Goal: Transaction & Acquisition: Book appointment/travel/reservation

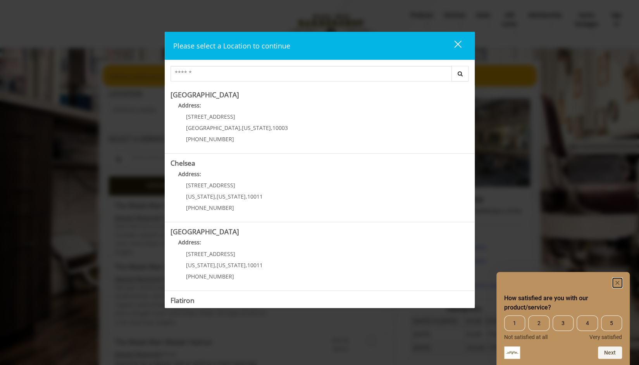
click at [617, 283] on icon "Hide survey" at bounding box center [617, 283] width 4 height 4
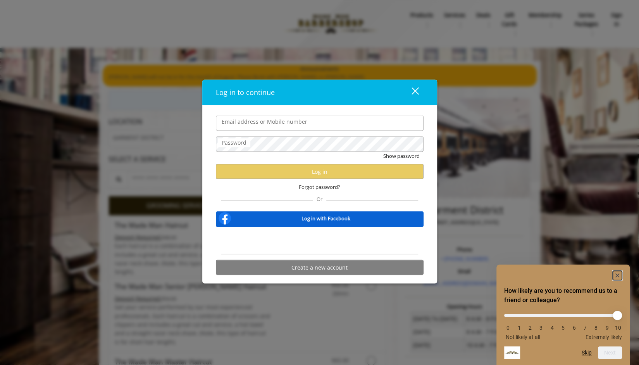
click at [617, 274] on icon "Hide survey" at bounding box center [617, 275] width 4 height 4
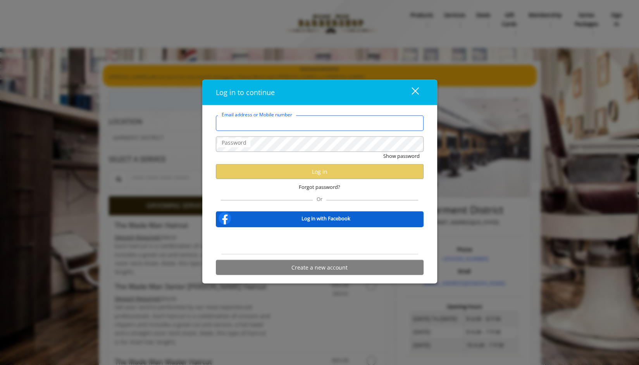
click at [329, 123] on input "Email address or Mobile number" at bounding box center [320, 123] width 208 height 16
type input "**********"
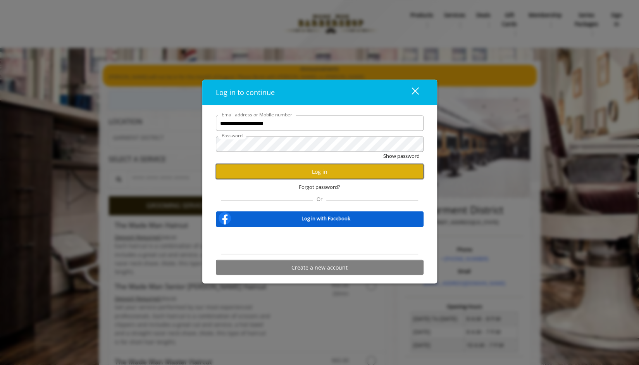
click at [315, 171] on button "Log in" at bounding box center [320, 171] width 208 height 15
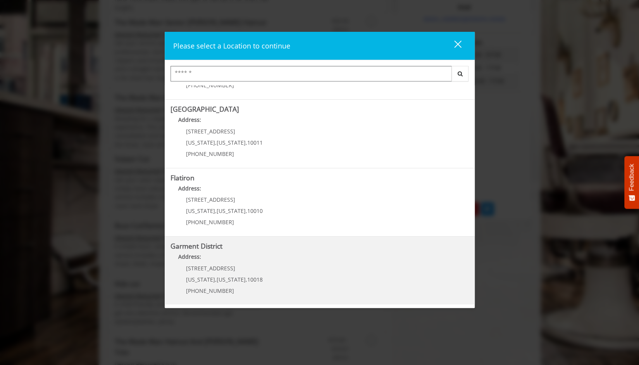
scroll to position [265, 0]
click at [219, 260] on District "Address:" at bounding box center [320, 258] width 298 height 12
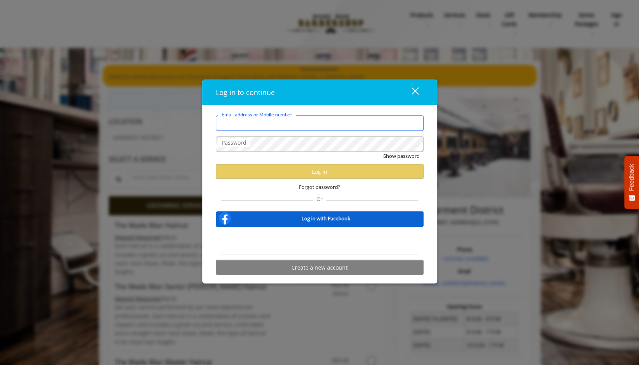
type input "**********"
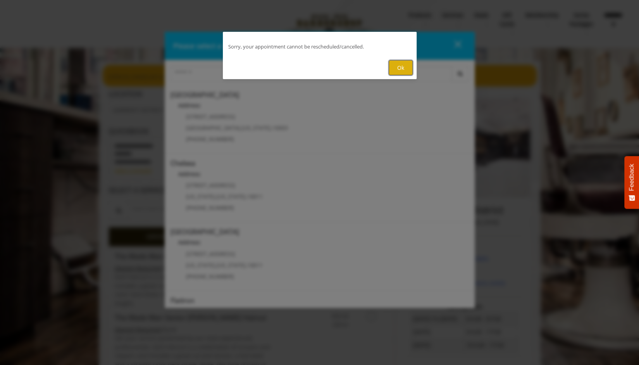
click at [394, 66] on button "Ok" at bounding box center [401, 67] width 24 height 15
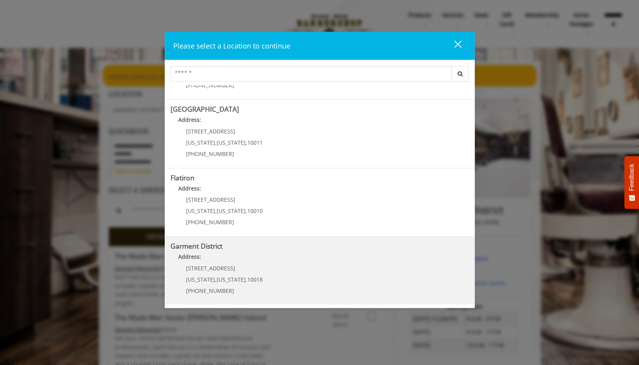
scroll to position [1, 0]
click at [202, 263] on District "Address:" at bounding box center [320, 258] width 298 height 12
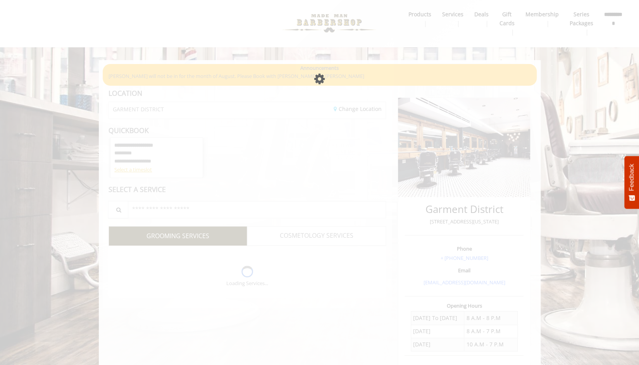
scroll to position [1, 0]
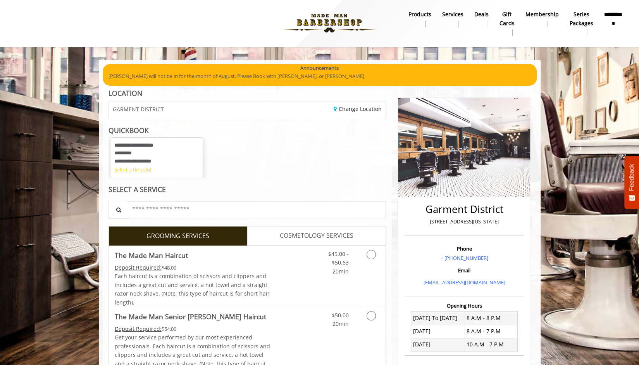
click at [131, 168] on div "Select a timeslot" at bounding box center [156, 169] width 84 height 8
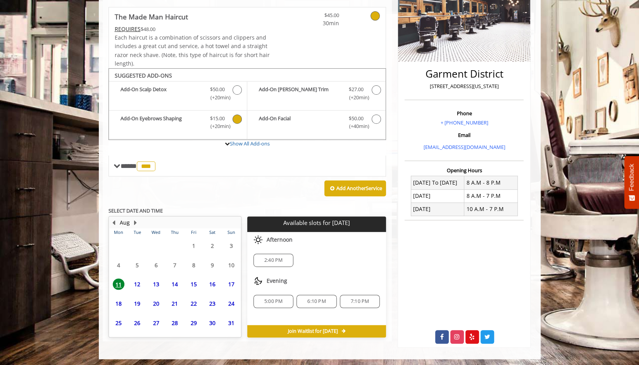
scroll to position [137, 0]
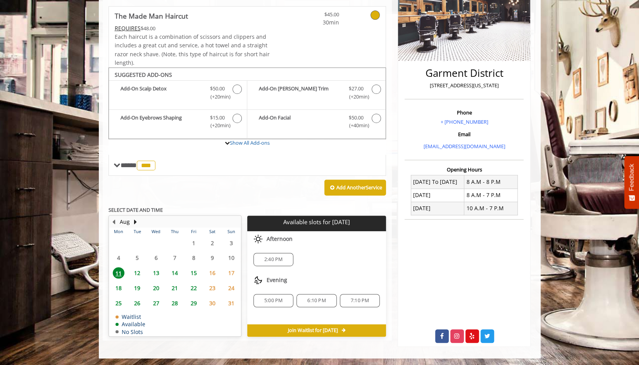
click at [138, 302] on span "26" at bounding box center [137, 302] width 12 height 11
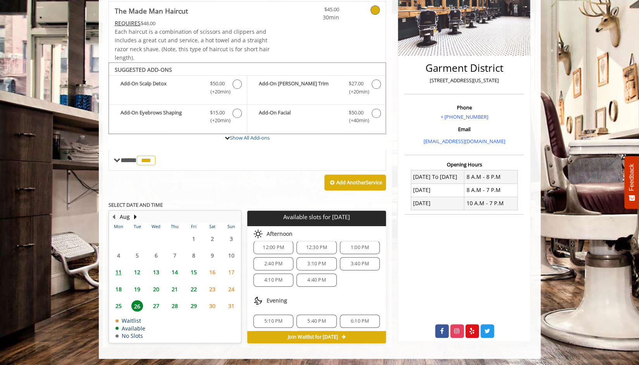
scroll to position [98, 0]
drag, startPoint x: 273, startPoint y: 299, endPoint x: 292, endPoint y: 293, distance: 19.7
click at [273, 301] on span "5:10 PM" at bounding box center [273, 304] width 18 height 6
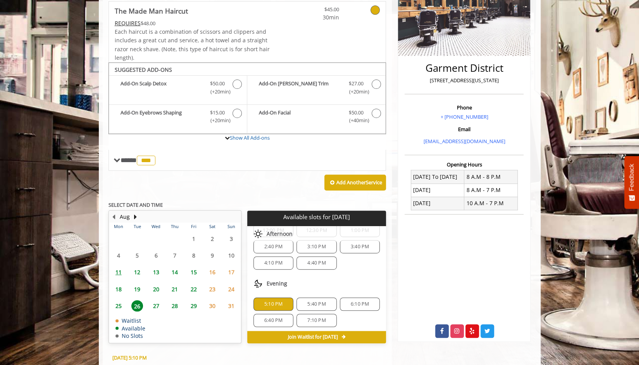
scroll to position [281, 0]
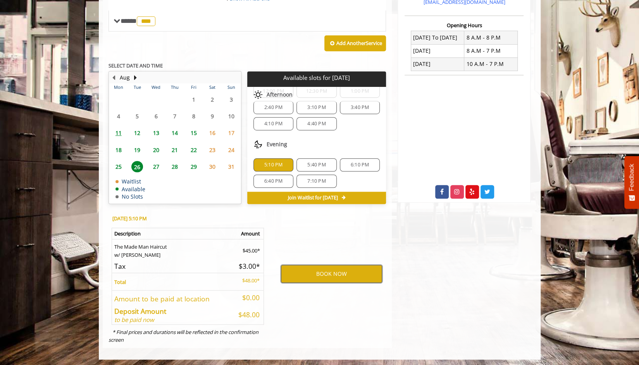
click at [331, 269] on button "BOOK NOW" at bounding box center [331, 274] width 101 height 18
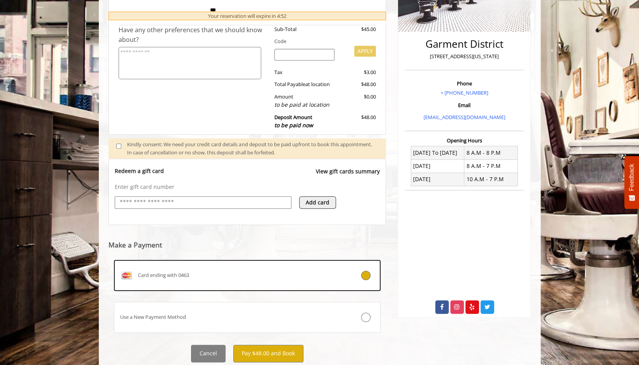
scroll to position [189, 0]
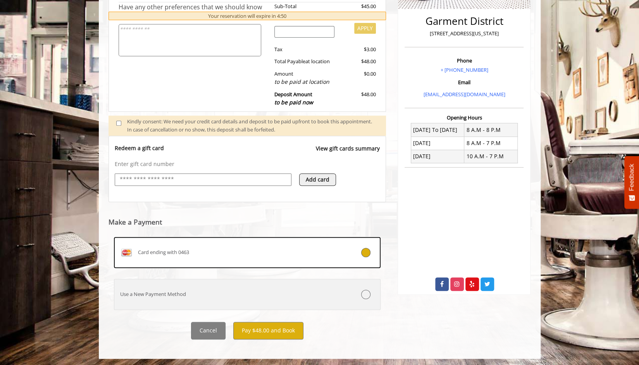
click at [190, 294] on div "Use a New Payment Method" at bounding box center [225, 294] width 222 height 8
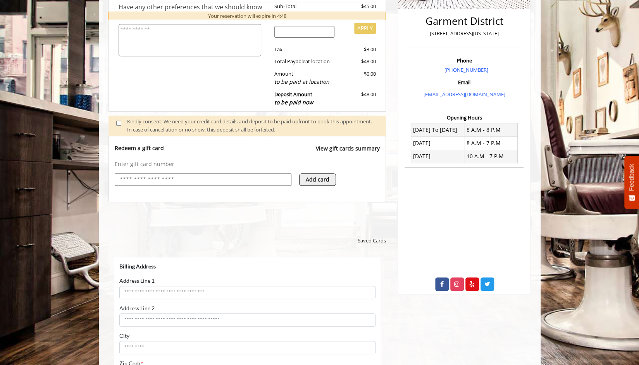
scroll to position [0, 0]
select select "***"
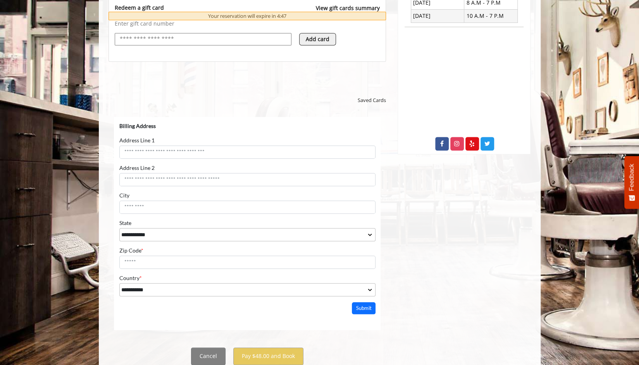
scroll to position [355, 0]
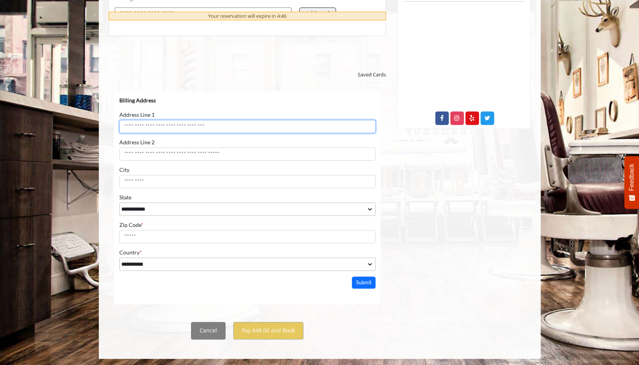
click at [217, 126] on input "Address Line 1" at bounding box center [247, 125] width 256 height 13
click at [183, 131] on input "Address Line 1" at bounding box center [247, 125] width 256 height 13
click at [160, 127] on input "Address Line 1" at bounding box center [247, 125] width 256 height 13
type input "**********"
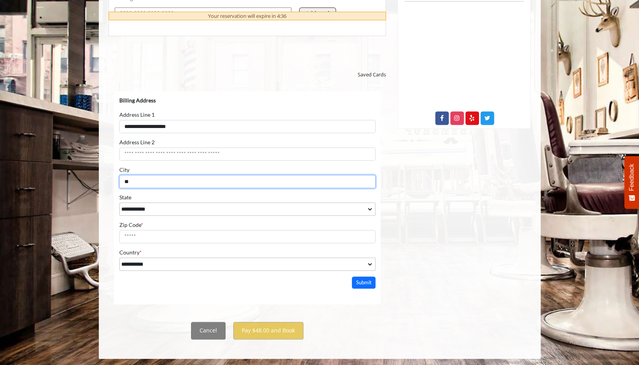
type input "*"
type input "********"
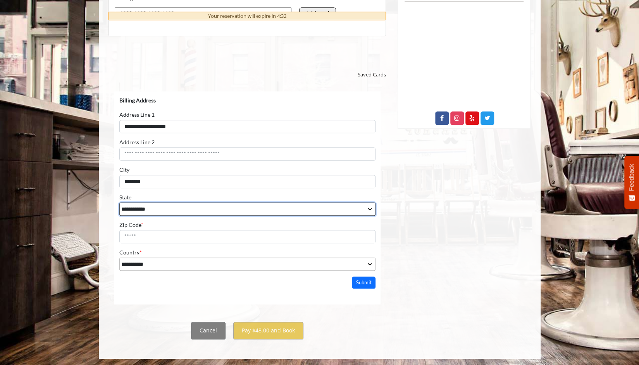
select select "**"
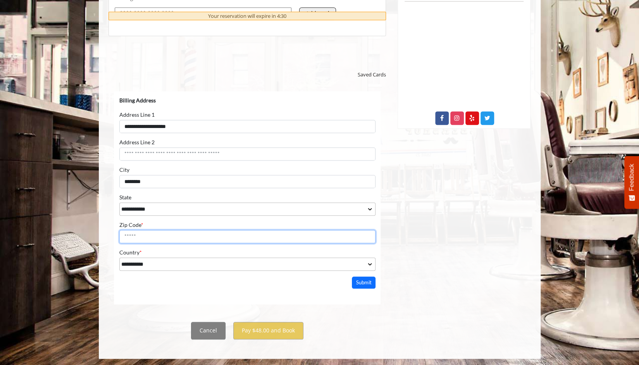
click at [238, 238] on input "Zip Code *" at bounding box center [247, 235] width 256 height 13
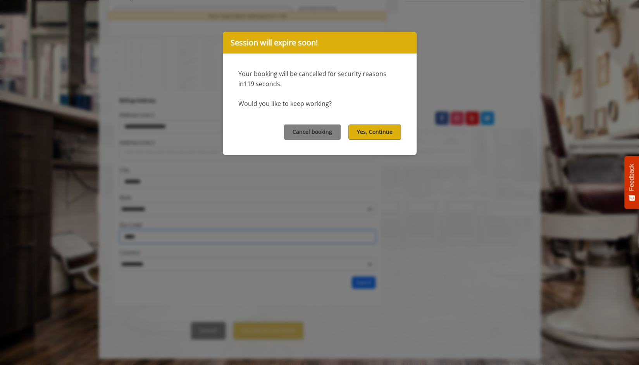
type input "*****"
click at [373, 129] on button "Yes, Continue" at bounding box center [374, 131] width 53 height 15
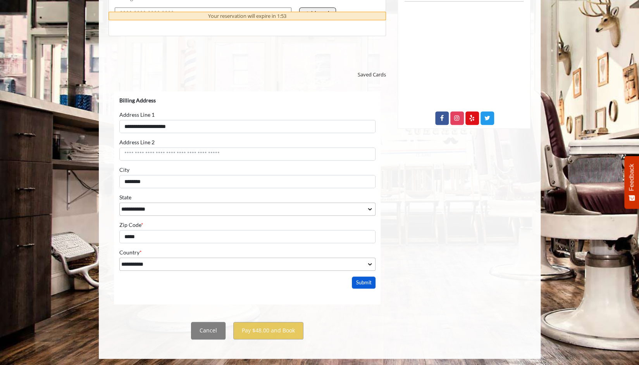
click at [366, 282] on button "Submit" at bounding box center [364, 282] width 24 height 12
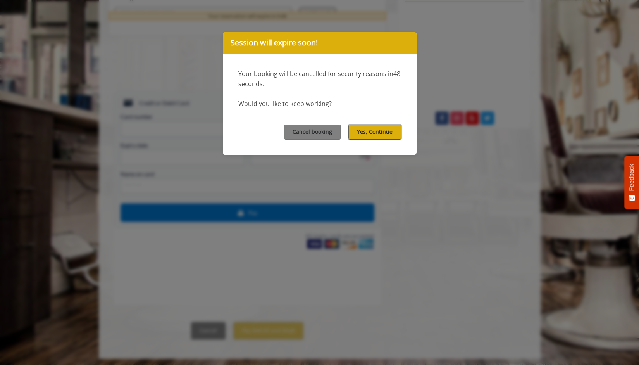
click at [371, 131] on button "Yes, Continue" at bounding box center [374, 131] width 53 height 15
click at [389, 129] on button "Yes, Continue" at bounding box center [374, 131] width 53 height 15
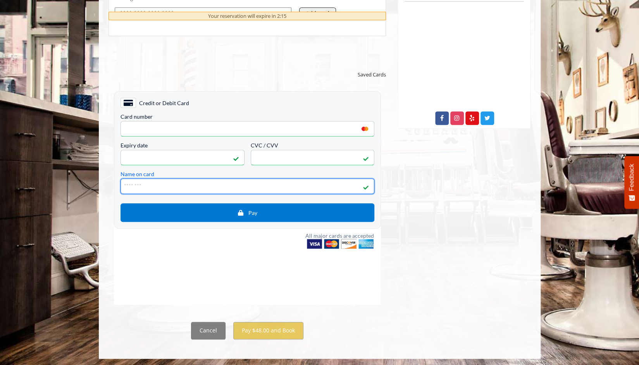
click at [298, 184] on input "Name on card" at bounding box center [247, 186] width 254 height 16
type input "**********"
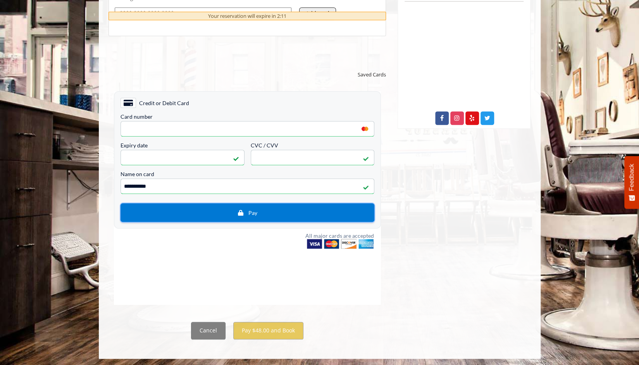
click at [292, 205] on button "Pay" at bounding box center [247, 212] width 254 height 19
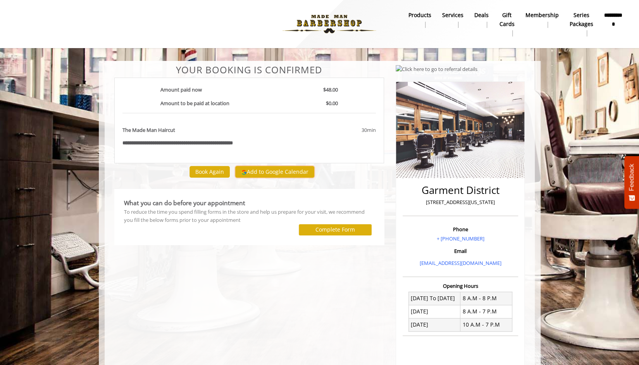
click at [298, 172] on button "Add to Google Calendar" at bounding box center [274, 172] width 79 height 12
